Goal: Check status

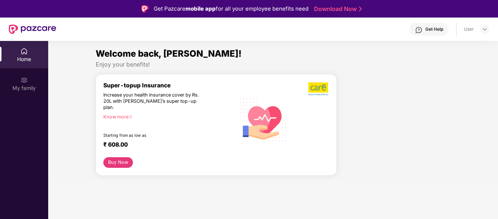
click at [310, 72] on div "Welcome back, [PERSON_NAME]! Enjoy your benefits! Super-topup Insurance Increas…" at bounding box center [272, 114] width 455 height 134
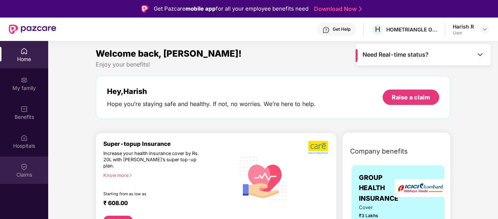
click at [21, 176] on div "Claims" at bounding box center [24, 174] width 48 height 7
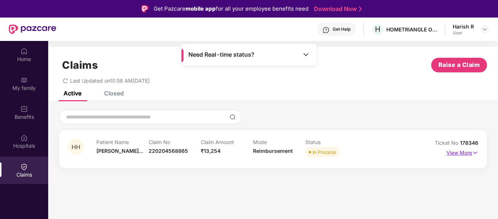
click at [467, 151] on p "View More" at bounding box center [462, 152] width 32 height 10
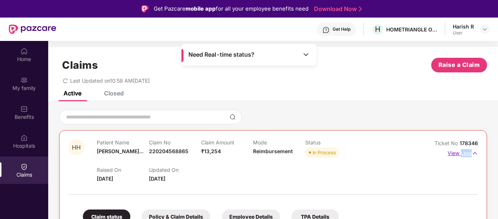
click at [467, 151] on p "View Less" at bounding box center [462, 152] width 30 height 10
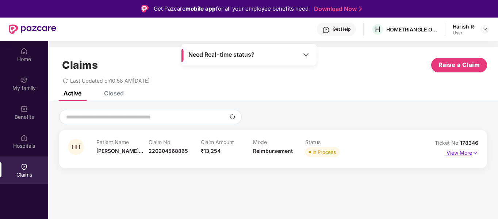
click at [464, 152] on p "View More" at bounding box center [462, 152] width 32 height 10
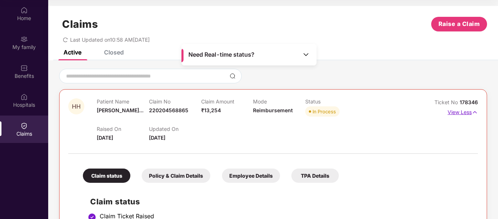
click at [462, 111] on p "View Less" at bounding box center [462, 111] width 30 height 10
